Goal: Task Accomplishment & Management: Use online tool/utility

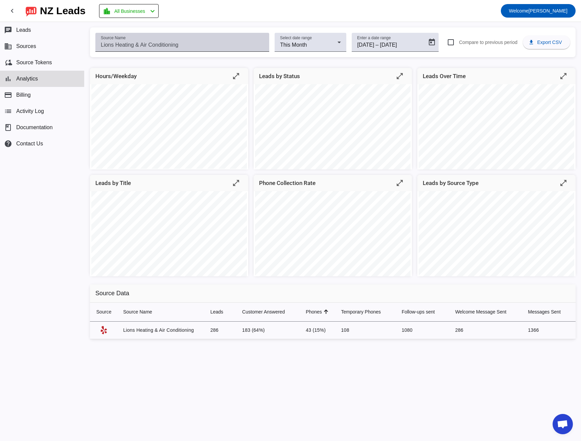
click at [133, 44] on input "Source Name" at bounding box center [182, 45] width 163 height 8
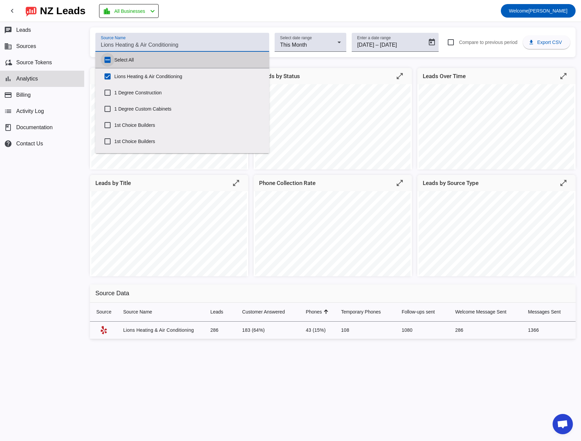
click at [107, 57] on input "Select All" at bounding box center [108, 60] width 14 height 14
checkbox input "true"
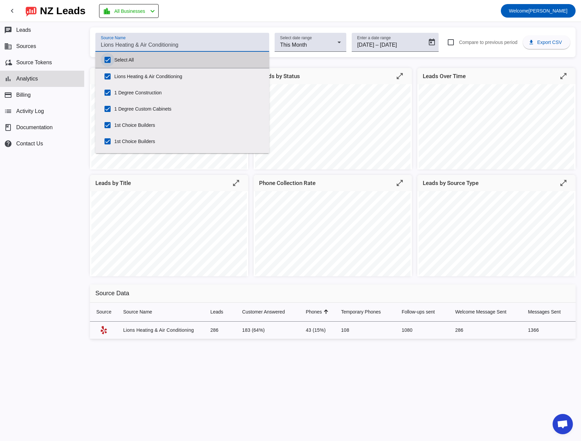
checkbox input "true"
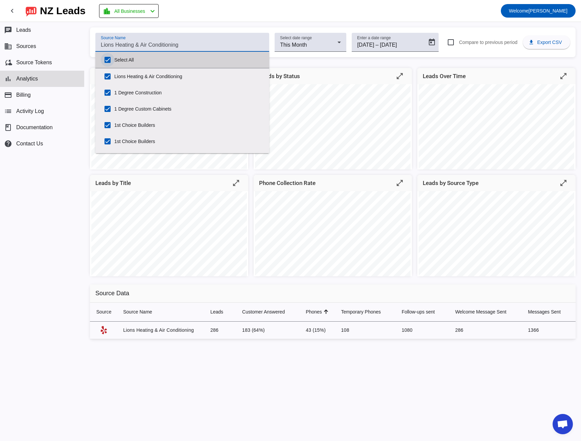
checkbox input "true"
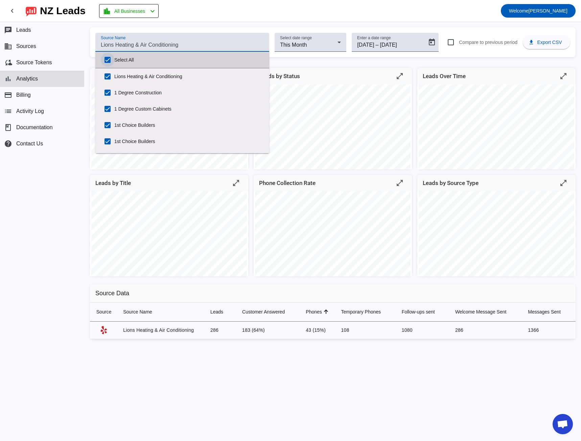
checkbox input "true"
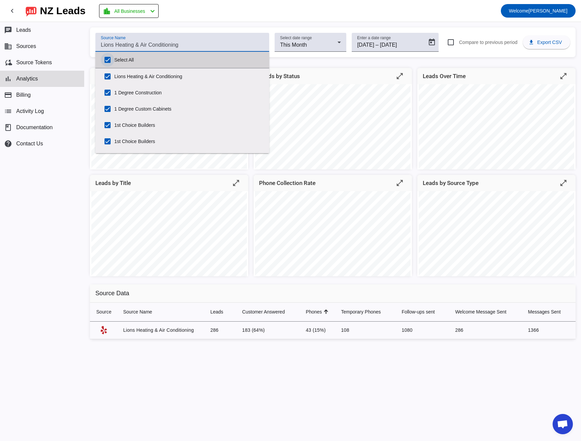
checkbox input "true"
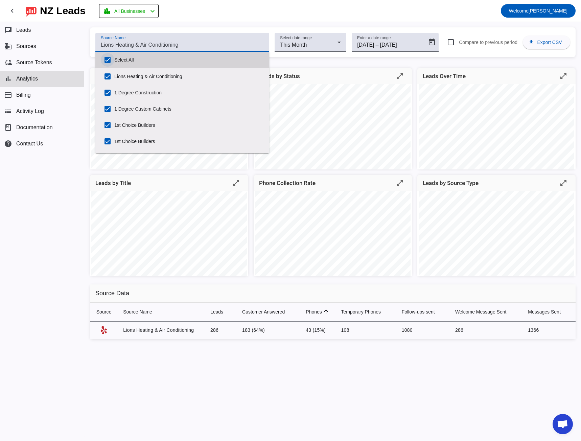
checkbox input "true"
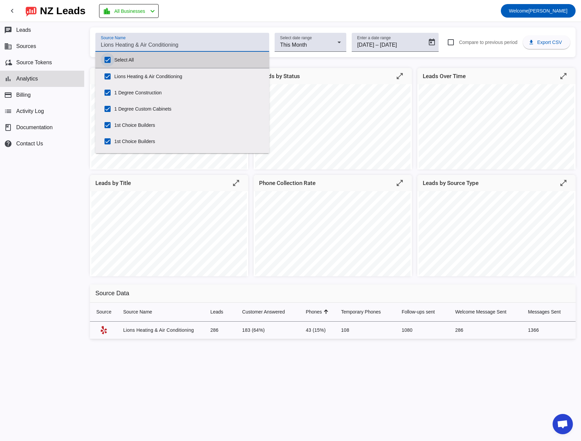
checkbox input "true"
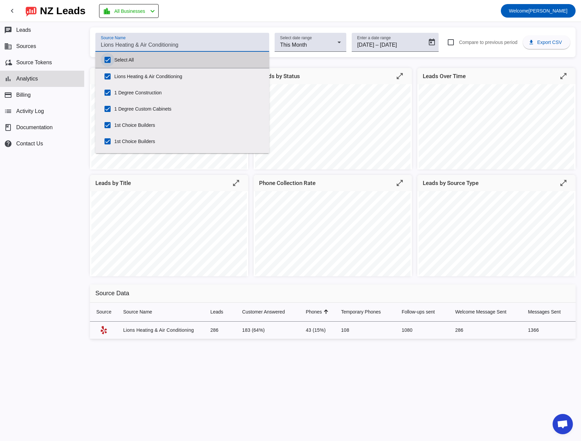
checkbox input "true"
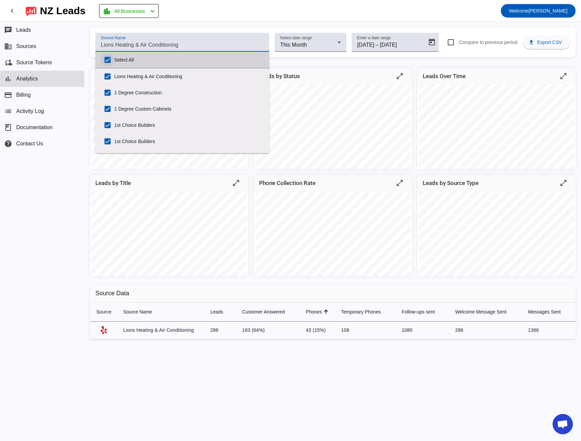
checkbox input "true"
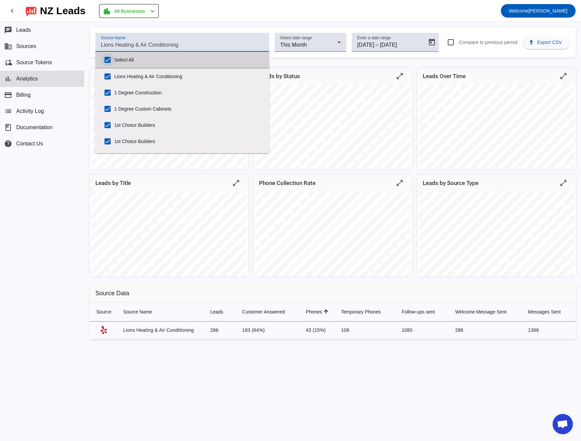
checkbox input "true"
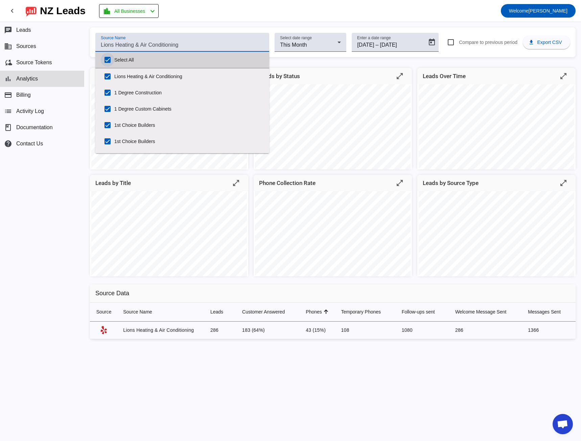
checkbox input "true"
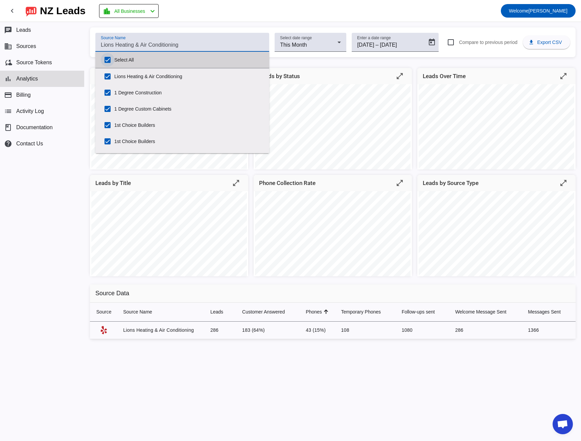
checkbox input "true"
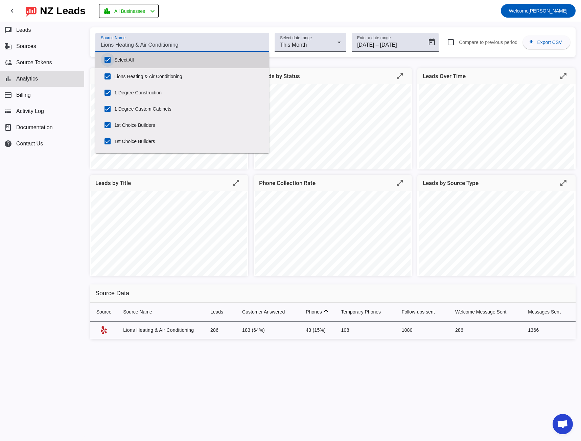
checkbox input "true"
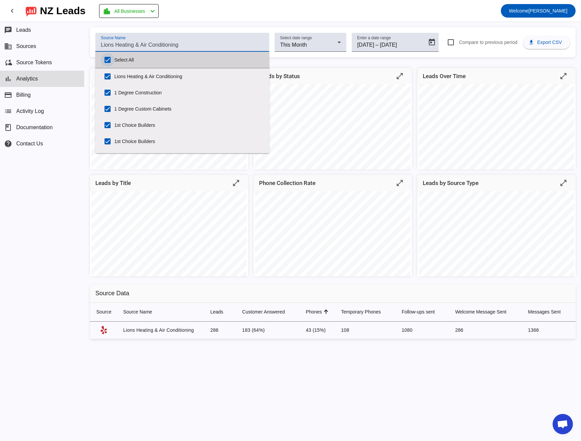
checkbox input "true"
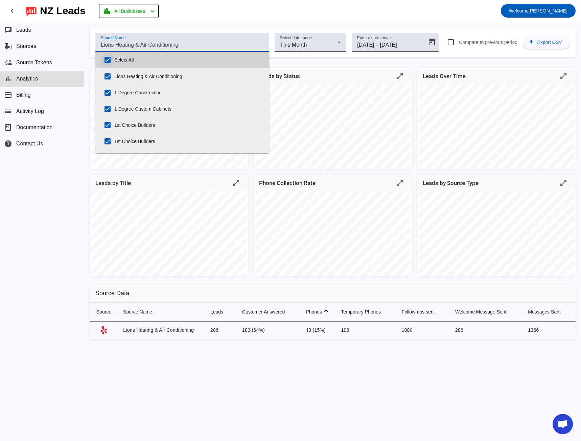
checkbox input "true"
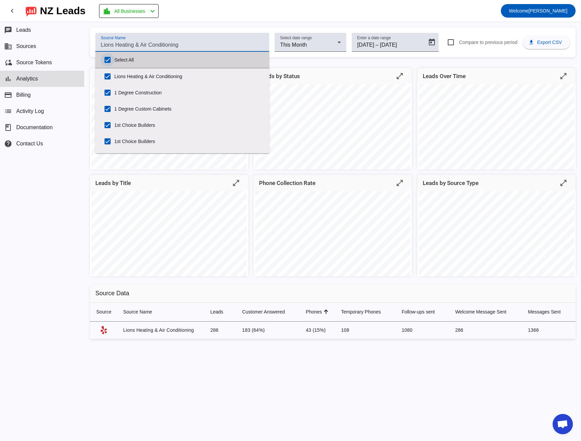
checkbox input "true"
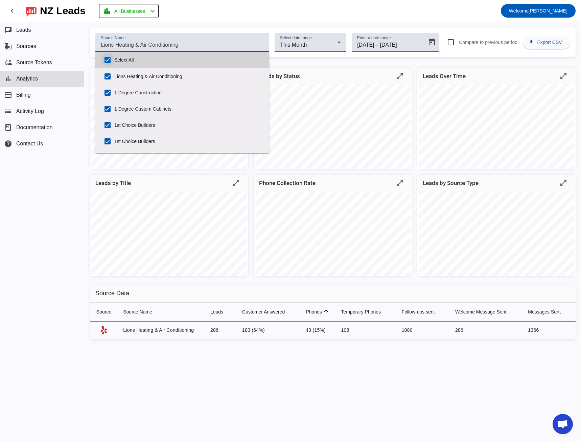
checkbox input "true"
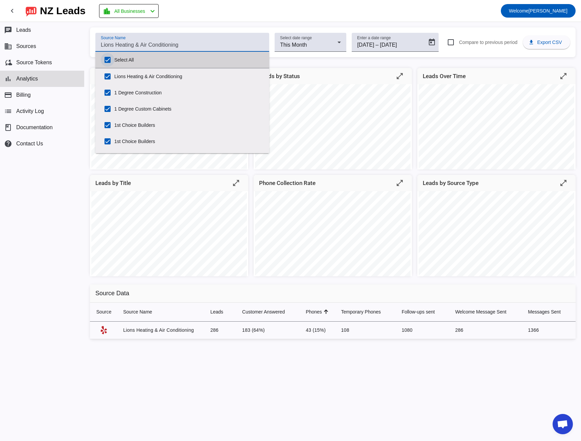
checkbox input "true"
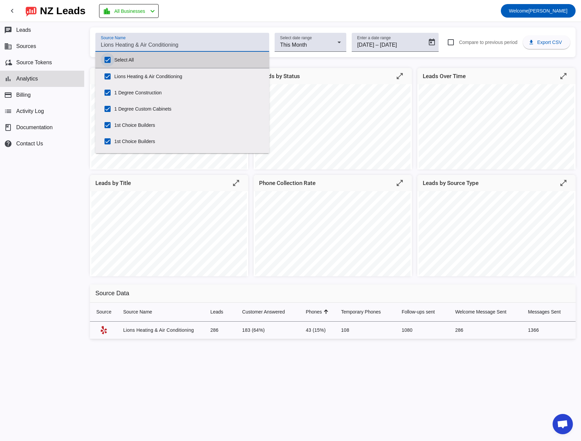
checkbox input "true"
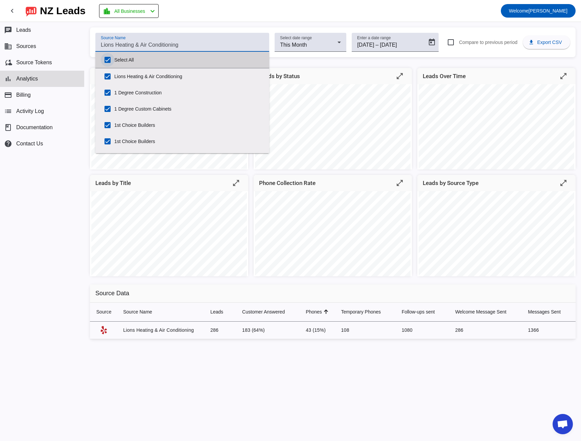
checkbox input "true"
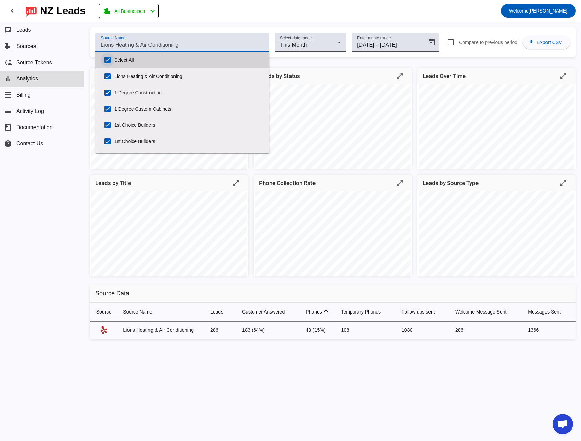
checkbox input "true"
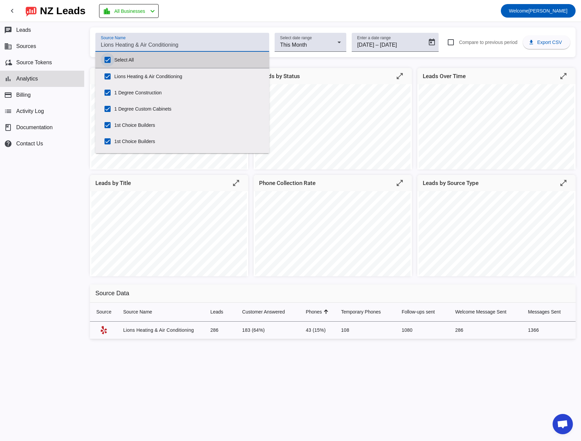
checkbox input "true"
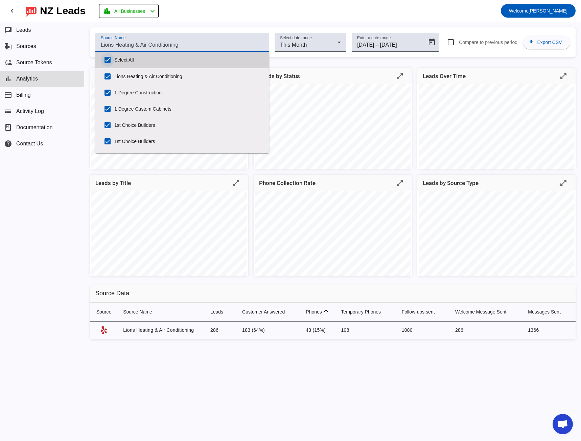
checkbox input "true"
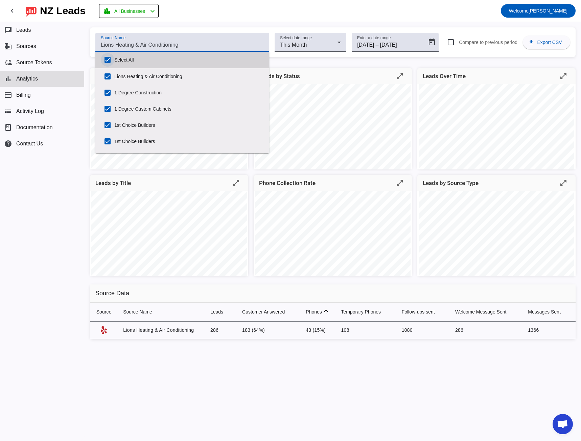
checkbox input "true"
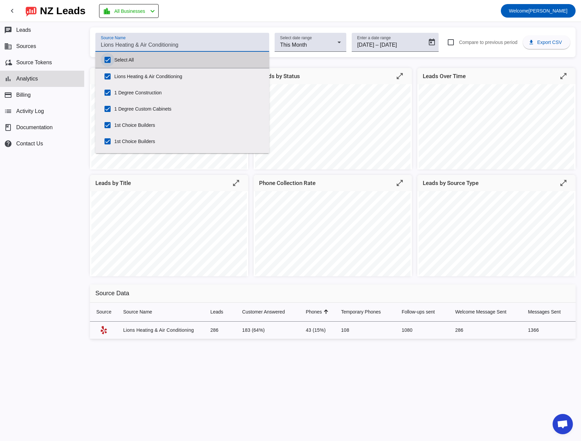
checkbox input "true"
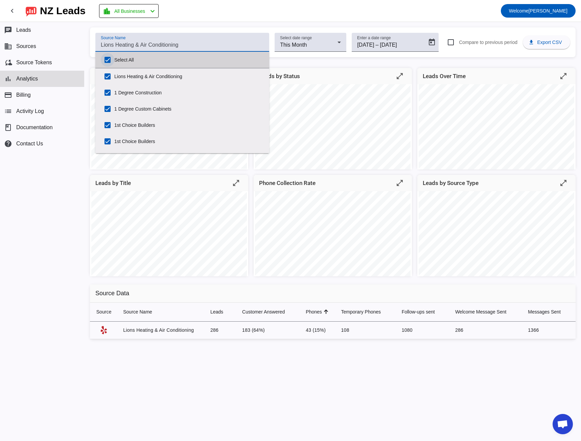
checkbox input "true"
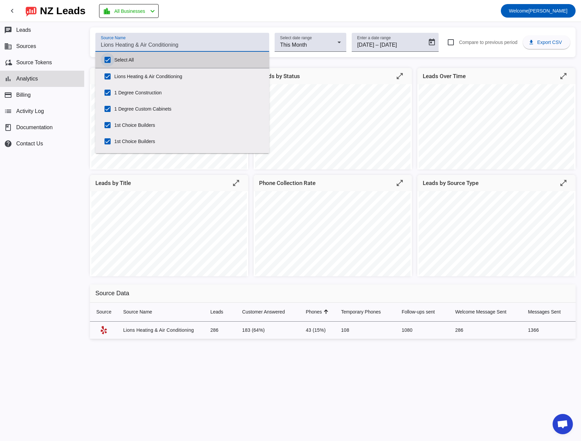
checkbox input "true"
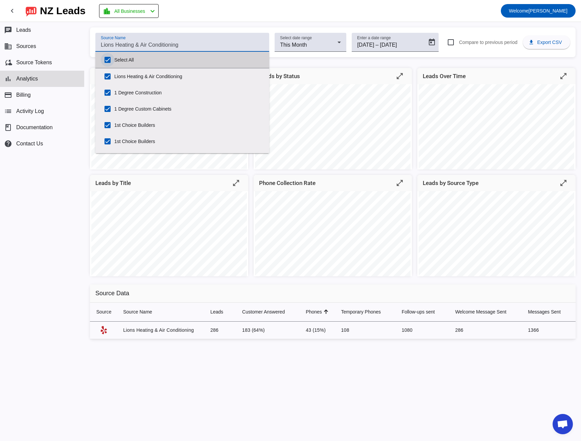
checkbox input "true"
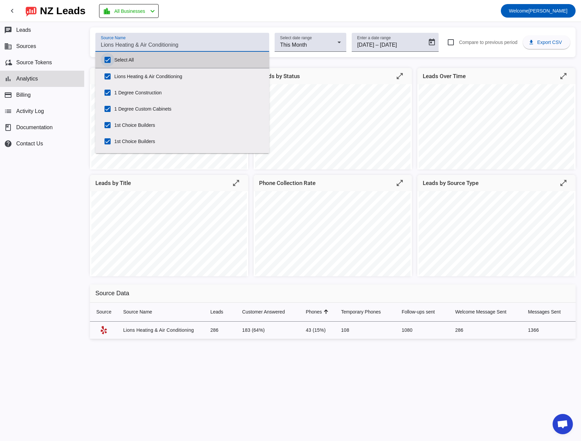
checkbox input "true"
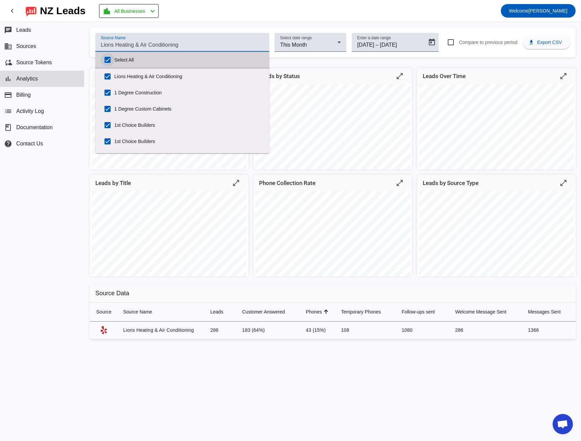
checkbox input "true"
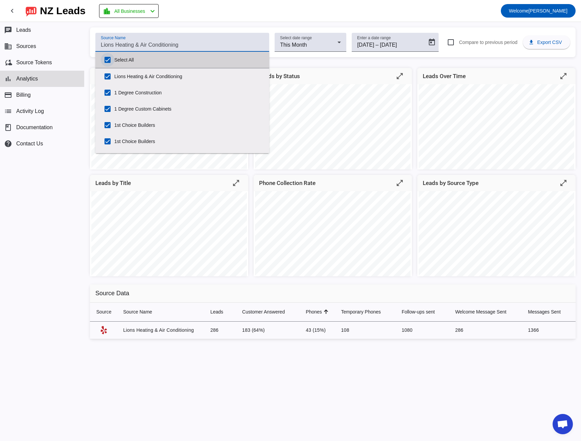
checkbox input "true"
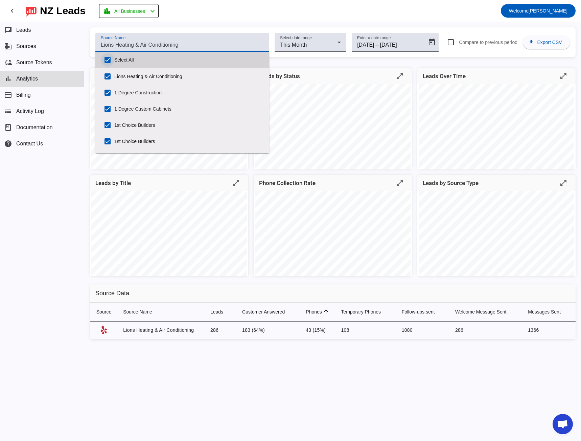
checkbox input "true"
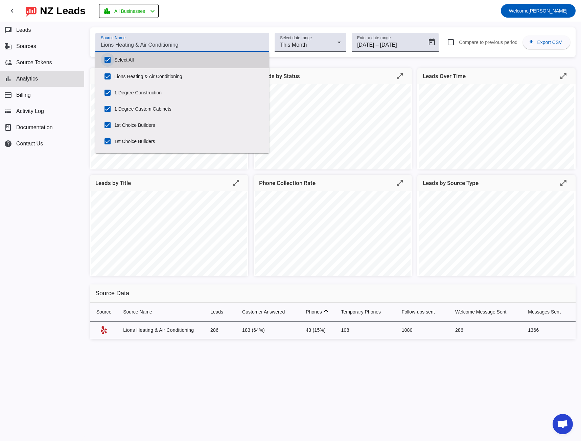
checkbox input "true"
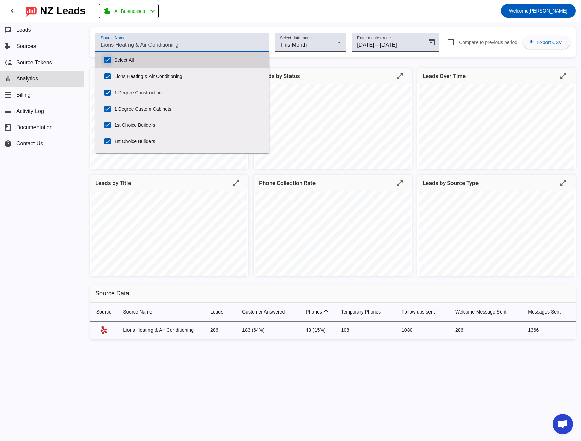
checkbox input "true"
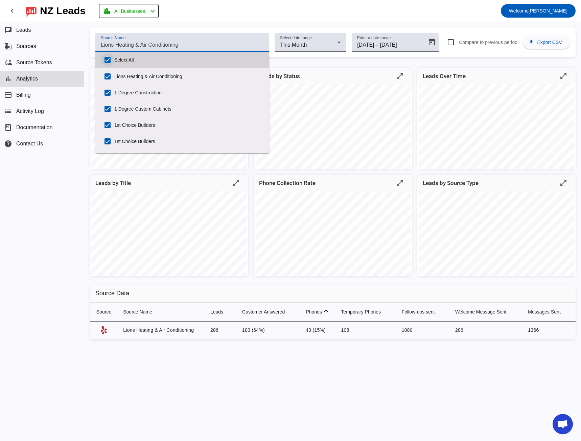
checkbox input "true"
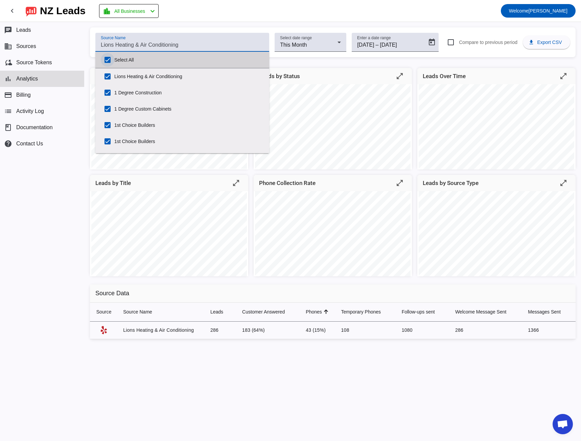
checkbox input "true"
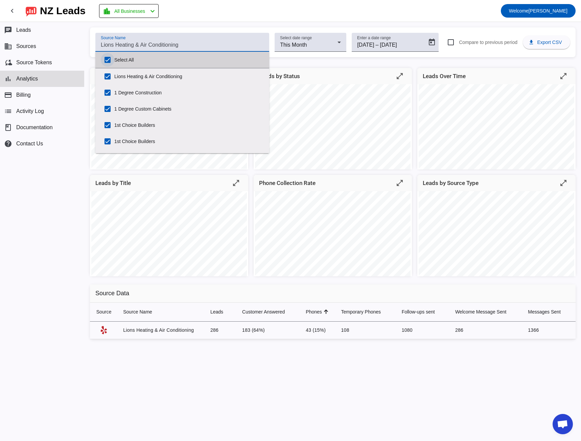
checkbox input "true"
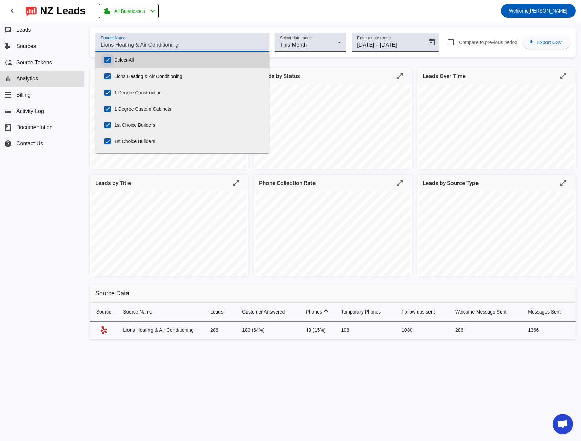
checkbox input "true"
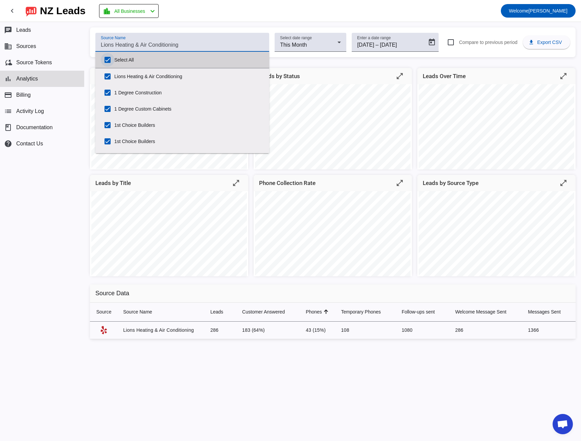
checkbox input "true"
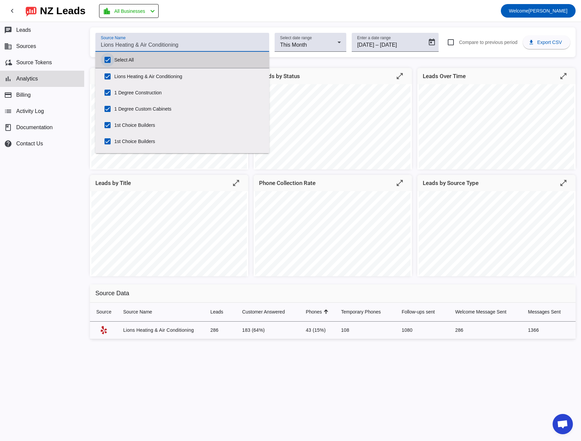
checkbox input "true"
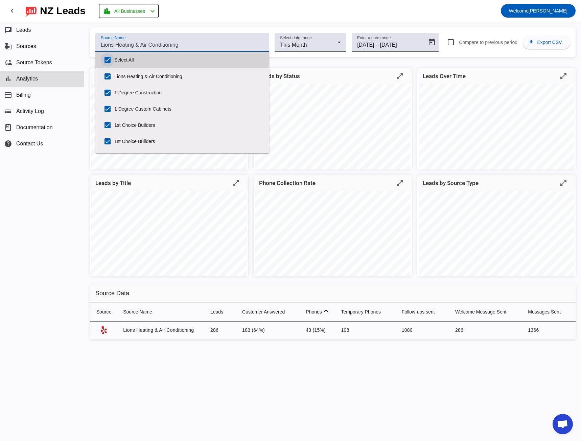
checkbox input "true"
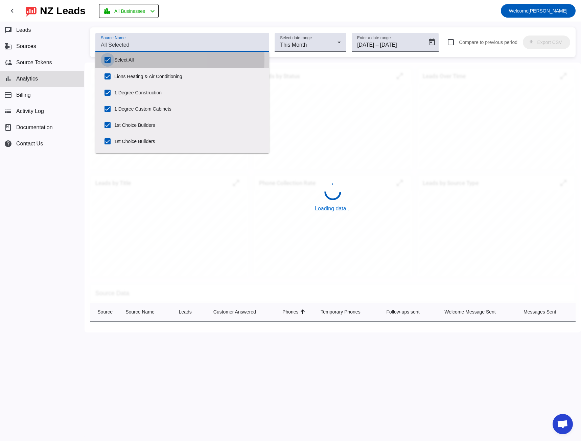
click at [107, 59] on input "Select All" at bounding box center [108, 60] width 14 height 14
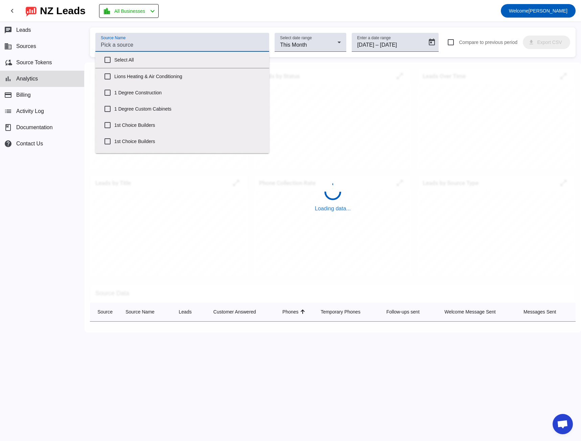
click at [110, 45] on input "Source Name" at bounding box center [182, 45] width 163 height 8
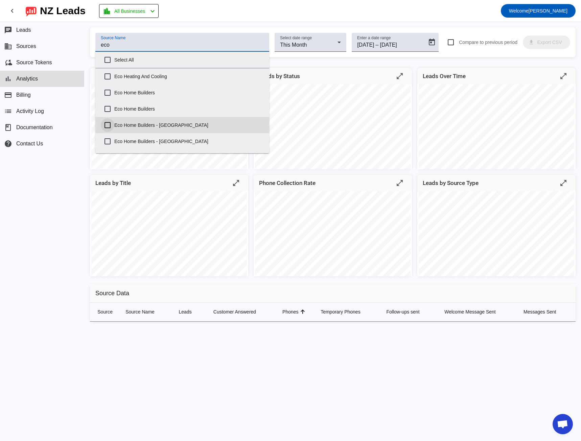
click at [107, 123] on input "Eco Home Builders - [GEOGRAPHIC_DATA]" at bounding box center [108, 125] width 14 height 14
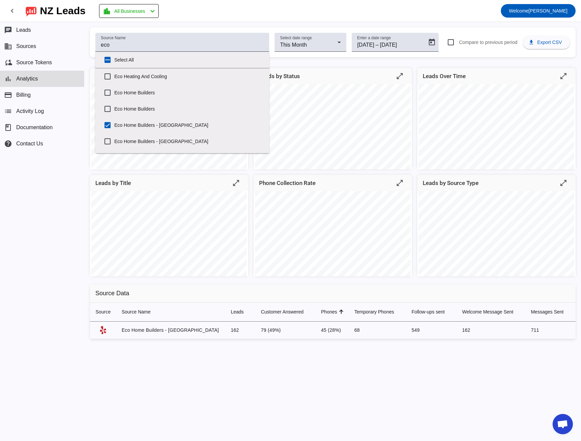
click at [210, 28] on div "Source Name eco Select date range This Month Enter a date range [DATE] [DATE] –…" at bounding box center [333, 42] width 486 height 30
